Goal: Check status: Check status

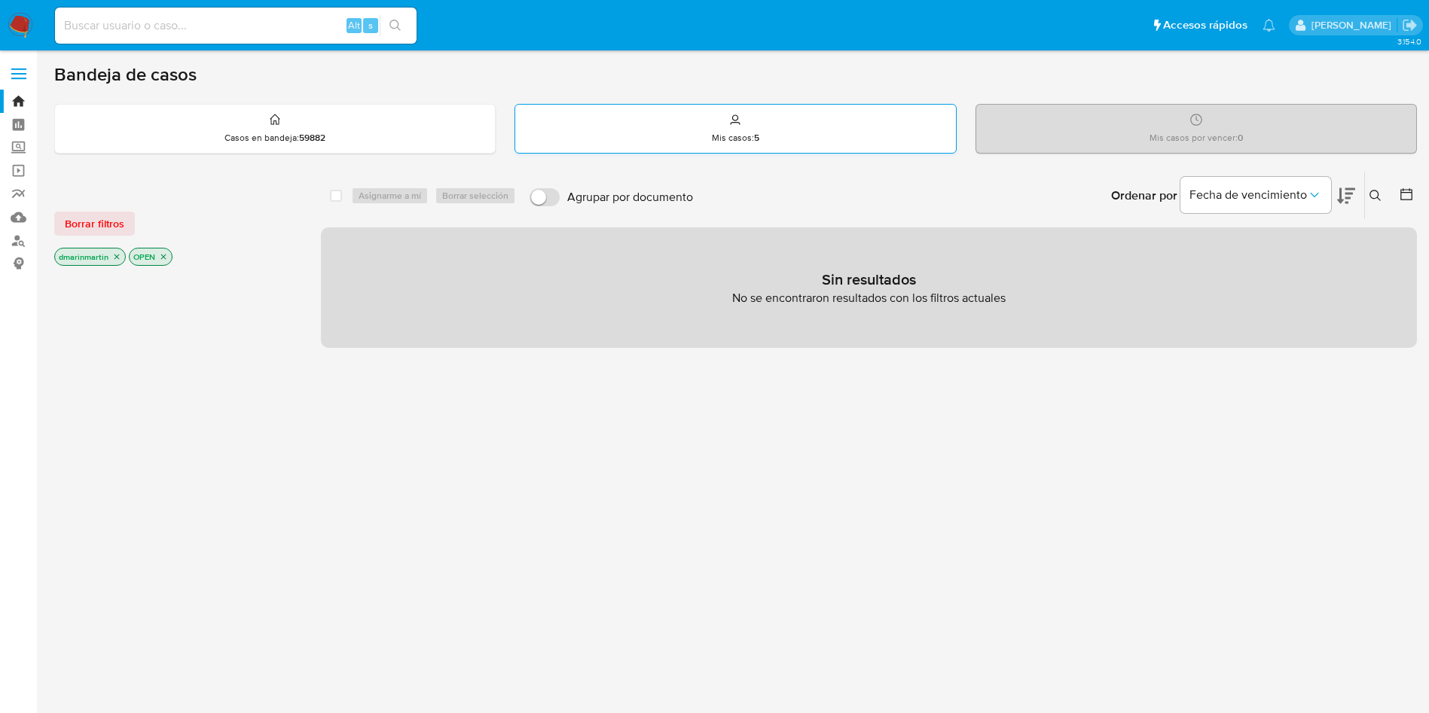
click at [727, 127] on div "Mis casos : 5" at bounding box center [735, 129] width 440 height 48
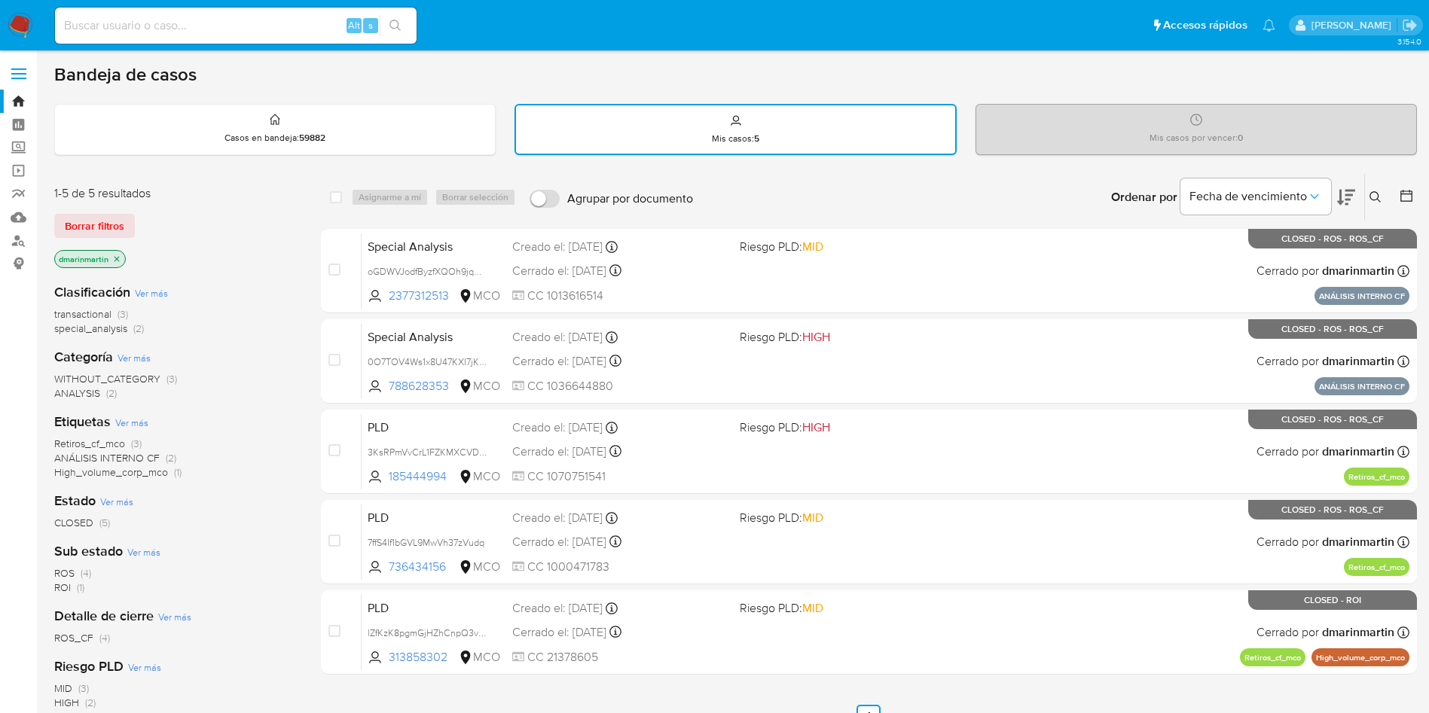
click at [1421, 278] on main "3.154.0" at bounding box center [714, 432] width 1429 height 865
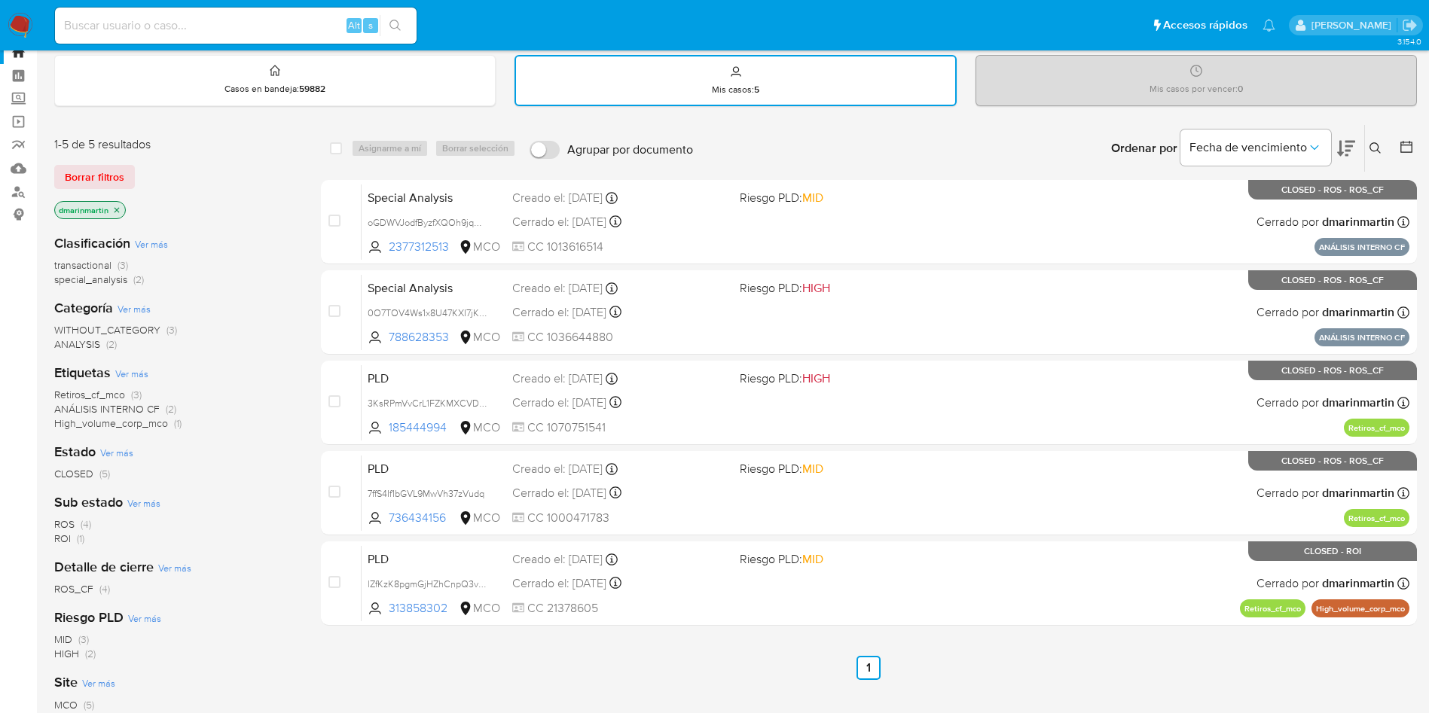
scroll to position [38, 0]
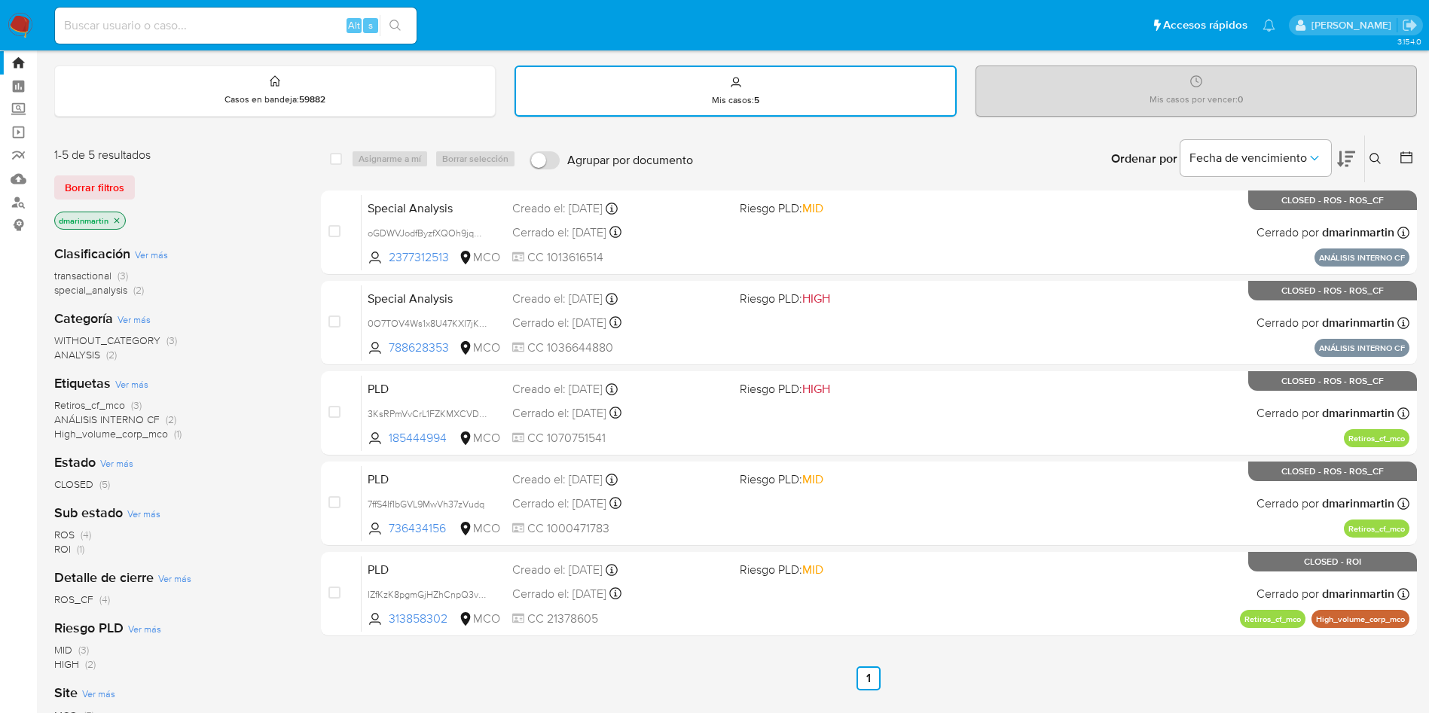
click at [1377, 156] on icon at bounding box center [1375, 159] width 12 height 12
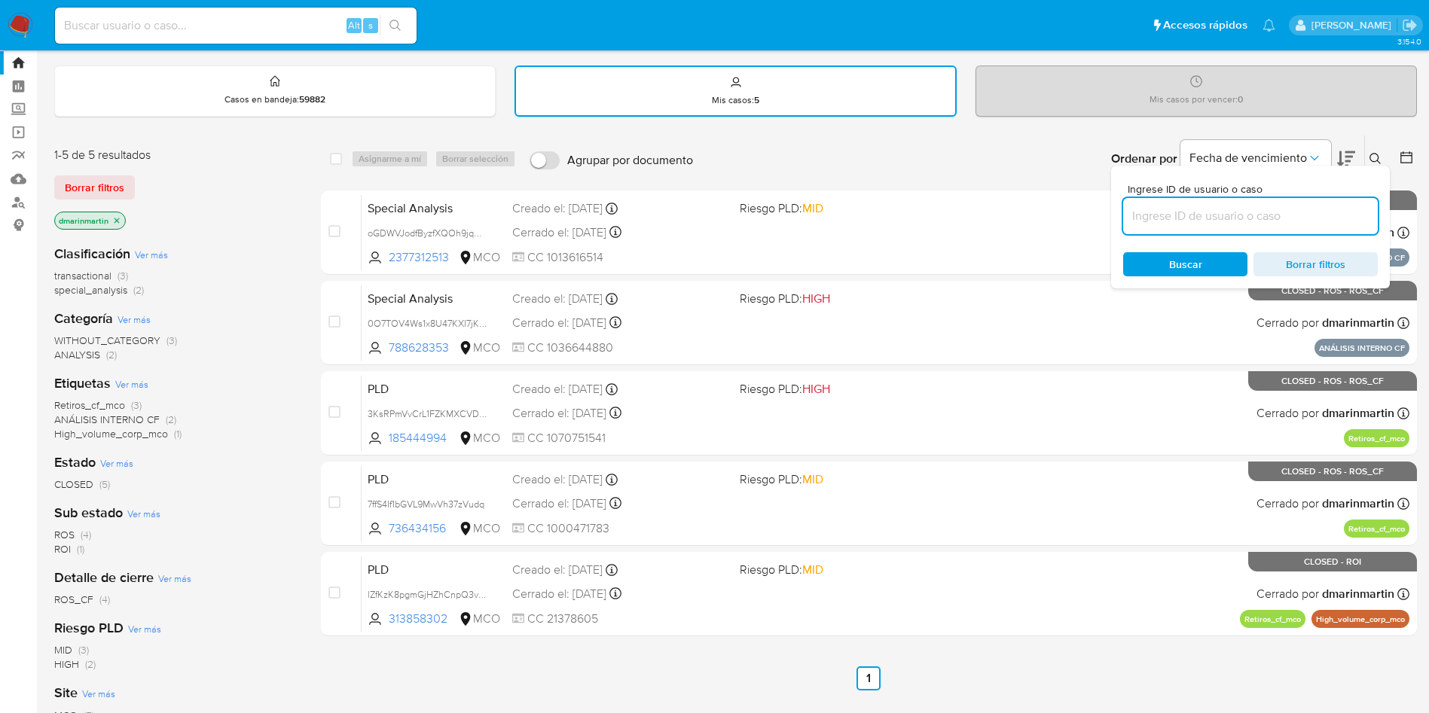
click at [1188, 220] on input at bounding box center [1250, 216] width 255 height 20
type input "6F02XhKznp2OH3mqYZqCYsN2"
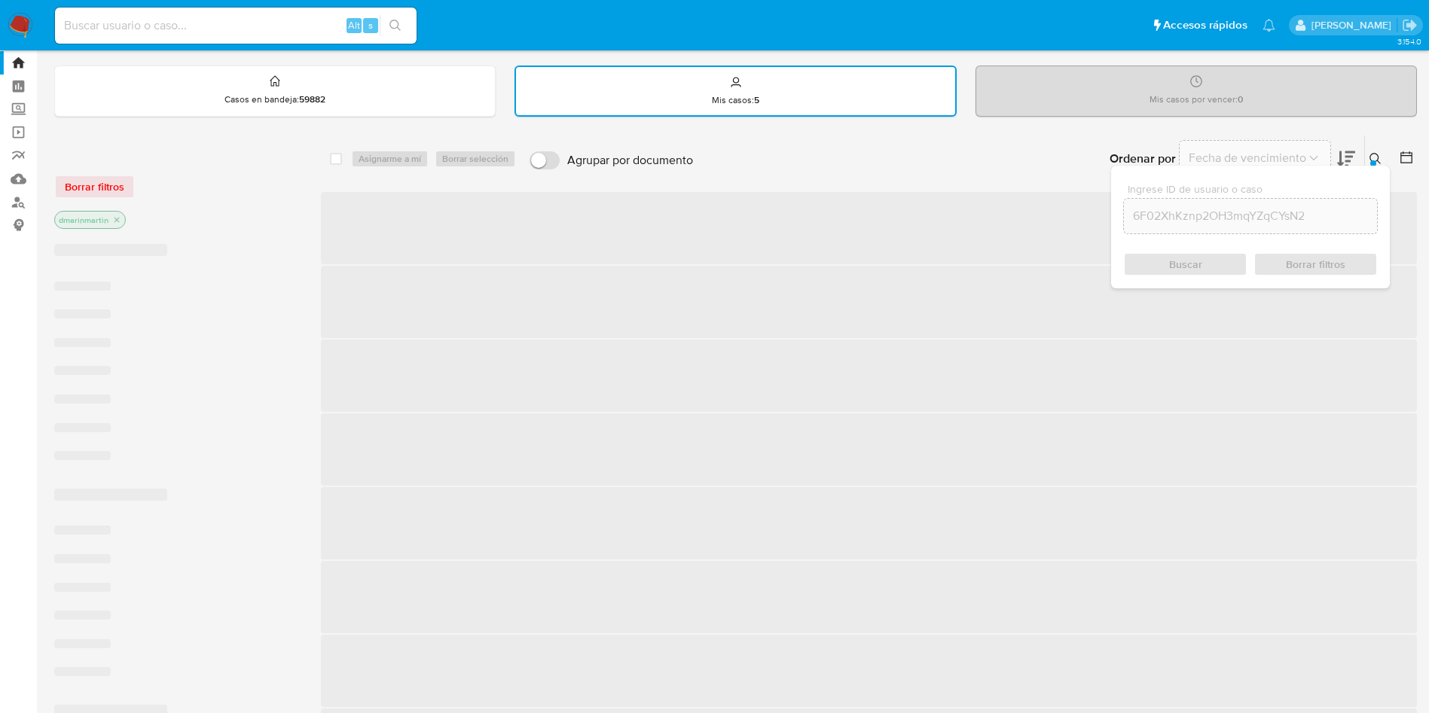
click at [1155, 254] on div "Buscar Borrar filtros" at bounding box center [1250, 264] width 255 height 24
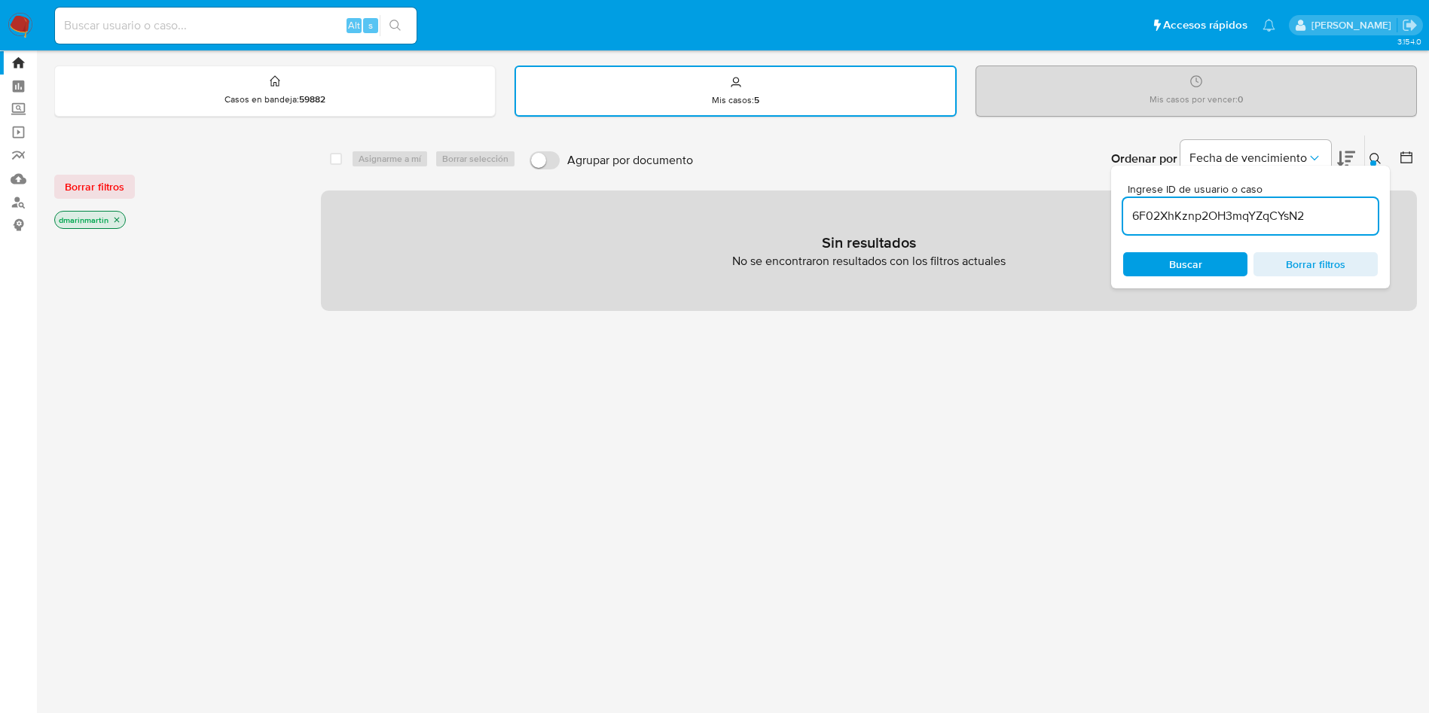
click at [117, 221] on icon "close-filter" at bounding box center [116, 220] width 5 height 5
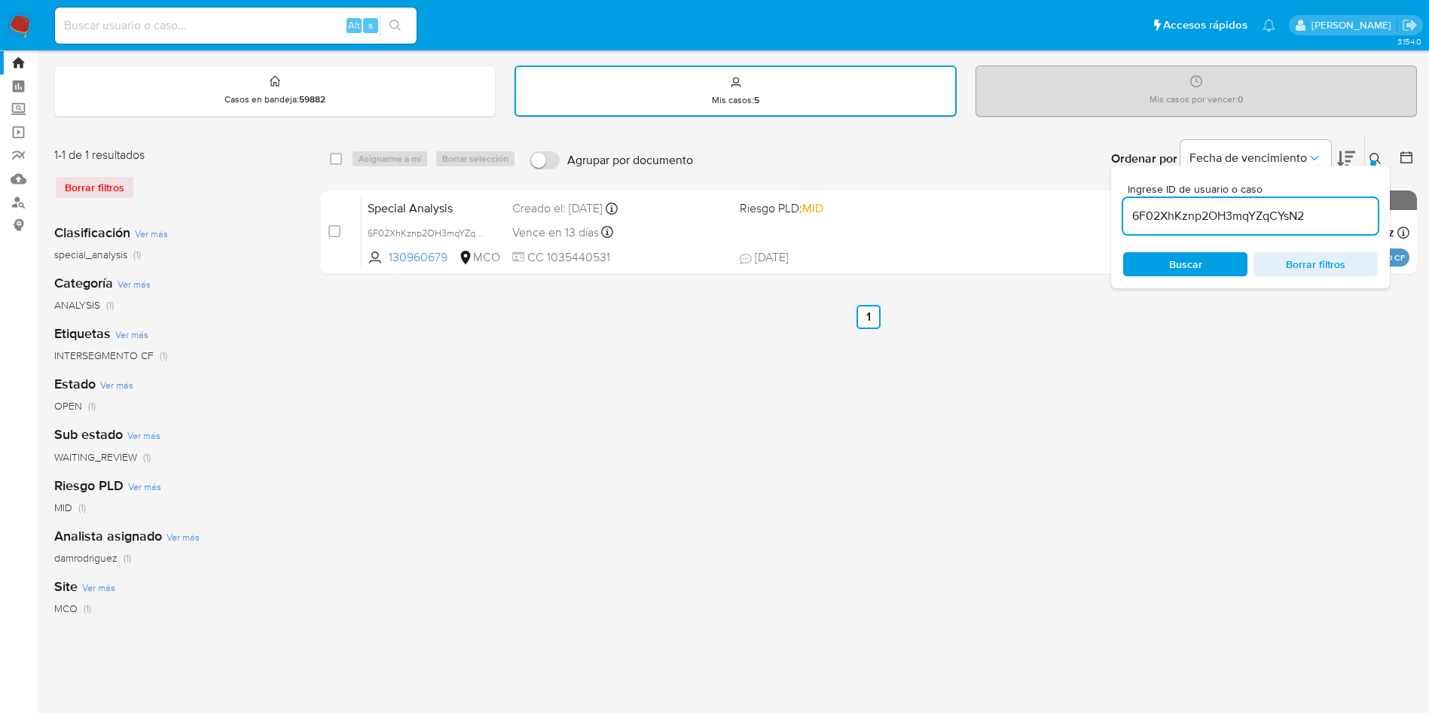
click at [1369, 157] on icon at bounding box center [1375, 159] width 12 height 12
